Goal: Information Seeking & Learning: Learn about a topic

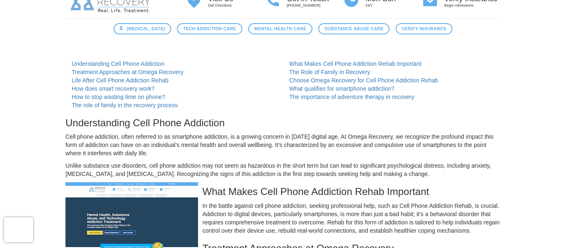
scroll to position [38, 0]
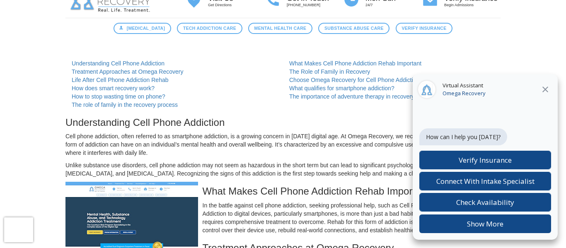
click at [547, 85] on icon "Close" at bounding box center [545, 89] width 10 height 10
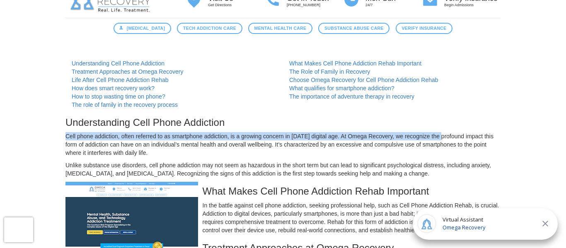
drag, startPoint x: 65, startPoint y: 136, endPoint x: 448, endPoint y: 134, distance: 383.5
click at [545, 221] on icon "Close" at bounding box center [545, 224] width 10 height 10
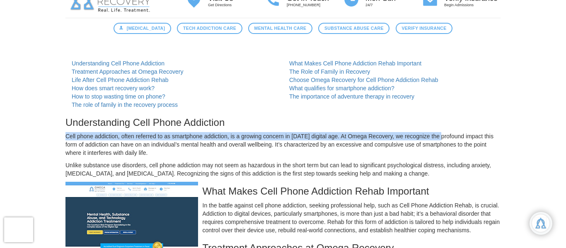
scroll to position [199, 0]
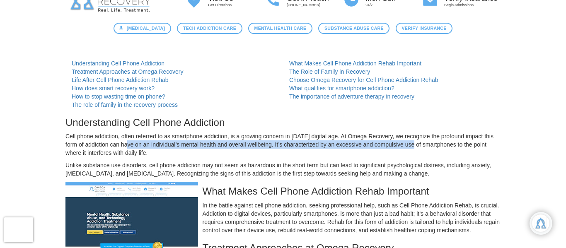
drag, startPoint x: 135, startPoint y: 147, endPoint x: 427, endPoint y: 149, distance: 292.4
click at [427, 149] on p "Cell phone addiction, often referred to as smartphone addiction, is a growing c…" at bounding box center [282, 144] width 435 height 25
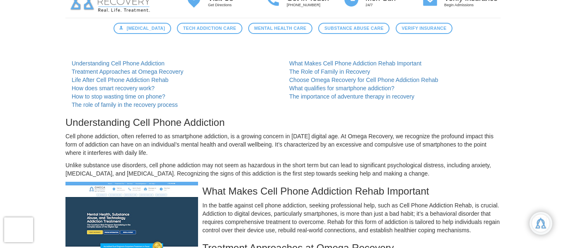
drag, startPoint x: 423, startPoint y: 146, endPoint x: 427, endPoint y: 151, distance: 6.5
click at [427, 151] on p "Cell phone addiction, often referred to as smartphone addiction, is a growing c…" at bounding box center [282, 144] width 435 height 25
click at [427, 153] on p "Cell phone addiction, often referred to as smartphone addiction, is a growing c…" at bounding box center [282, 144] width 435 height 25
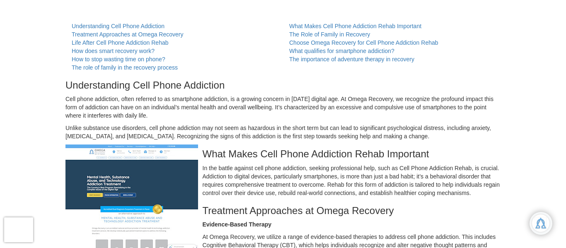
scroll to position [76, 0]
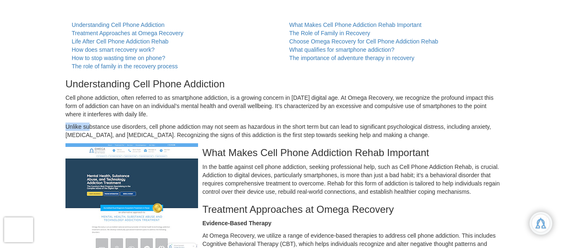
drag, startPoint x: 65, startPoint y: 125, endPoint x: 89, endPoint y: 125, distance: 24.0
click at [89, 125] on p "Unlike substance use disorders, cell phone addiction may not seem as hazardous …" at bounding box center [282, 131] width 435 height 17
click at [89, 128] on p "Unlike substance use disorders, cell phone addiction may not seem as hazardous …" at bounding box center [282, 131] width 435 height 17
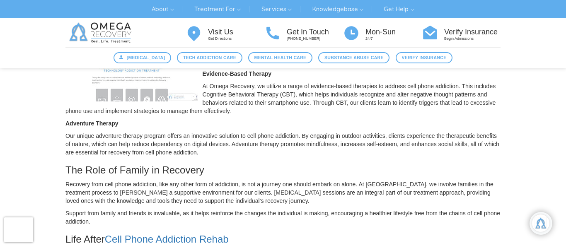
scroll to position [228, 0]
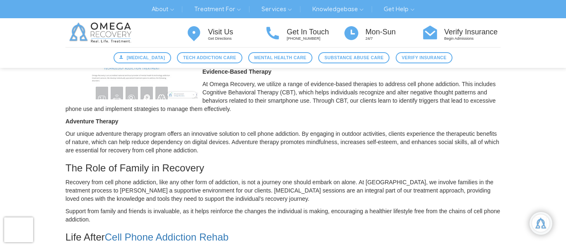
click at [319, 152] on p "Our unique adventure therapy program offers an innovative solution to cell phon…" at bounding box center [282, 142] width 435 height 25
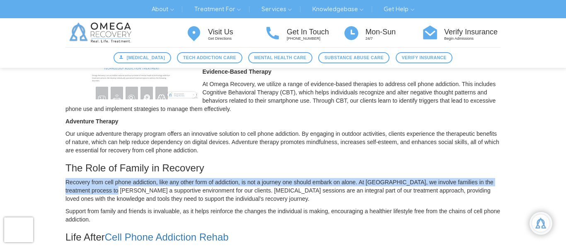
drag, startPoint x: 65, startPoint y: 190, endPoint x: 125, endPoint y: 197, distance: 60.1
click at [125, 197] on p "Recovery from cell phone addiction, like any other form of addiction, is not a …" at bounding box center [282, 190] width 435 height 25
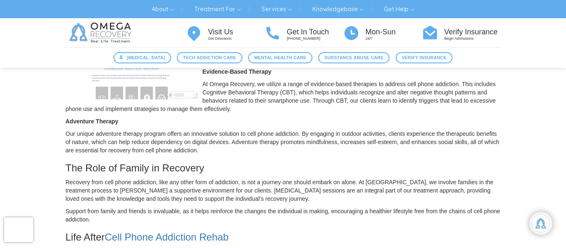
scroll to position [239, 0]
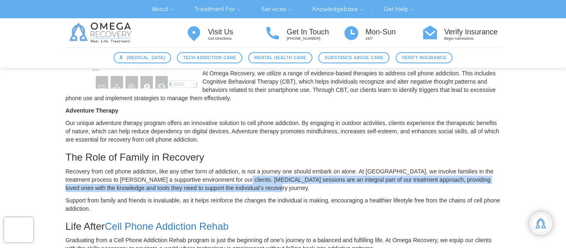
drag, startPoint x: 246, startPoint y: 190, endPoint x: 270, endPoint y: 193, distance: 24.7
click at [270, 192] on p "Recovery from cell phone addiction, like any other form of addiction, is not a …" at bounding box center [282, 179] width 435 height 25
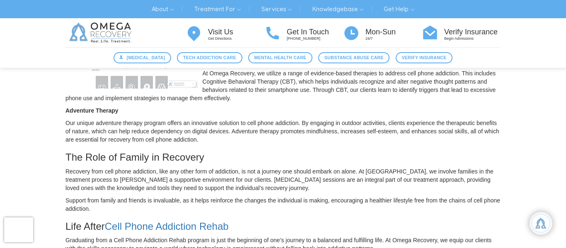
click at [274, 192] on p "Recovery from cell phone addiction, like any other form of addiction, is not a …" at bounding box center [282, 179] width 435 height 25
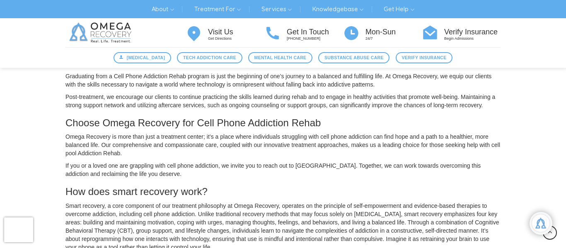
scroll to position [404, 0]
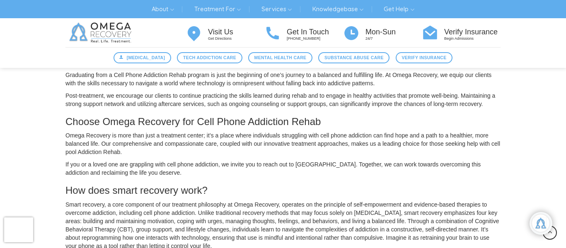
click at [171, 140] on p "Omega Recovery is more than just a treatment center; it’s a place where individ…" at bounding box center [282, 143] width 435 height 25
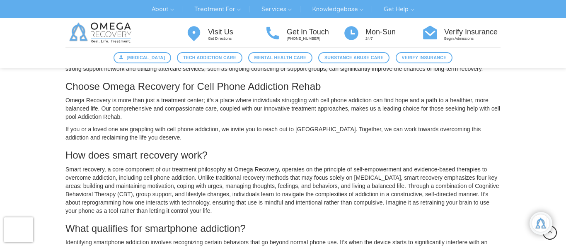
scroll to position [439, 0]
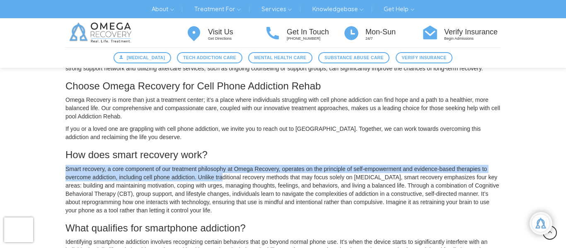
drag, startPoint x: 66, startPoint y: 177, endPoint x: 225, endPoint y: 188, distance: 159.4
click at [225, 188] on p "Smart recovery, a core component of our treatment philosophy at Omega Recovery,…" at bounding box center [282, 190] width 435 height 50
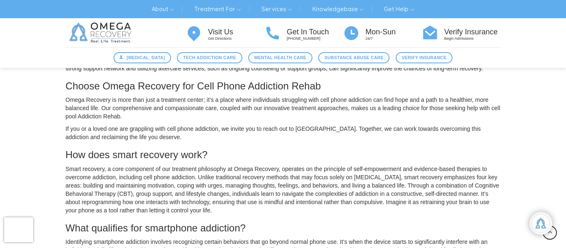
click at [239, 195] on p "Smart recovery, a core component of our treatment philosophy at Omega Recovery,…" at bounding box center [282, 190] width 435 height 50
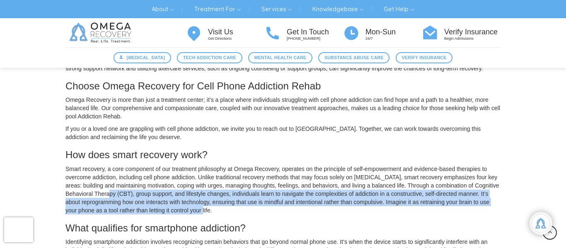
drag, startPoint x: 147, startPoint y: 200, endPoint x: 247, endPoint y: 218, distance: 101.1
click at [247, 215] on p "Smart recovery, a core component of our treatment philosophy at Omega Recovery,…" at bounding box center [282, 190] width 435 height 50
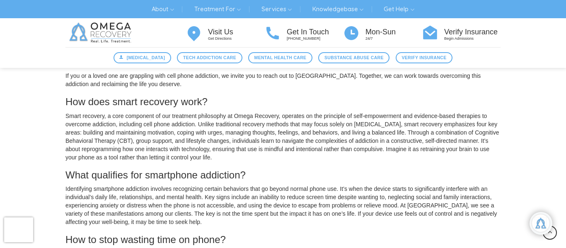
scroll to position [0, 0]
